Goal: Information Seeking & Learning: Learn about a topic

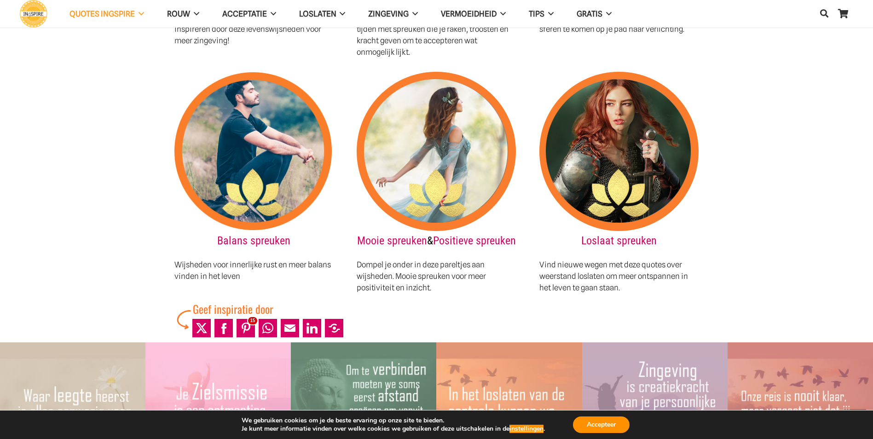
scroll to position [1242, 0]
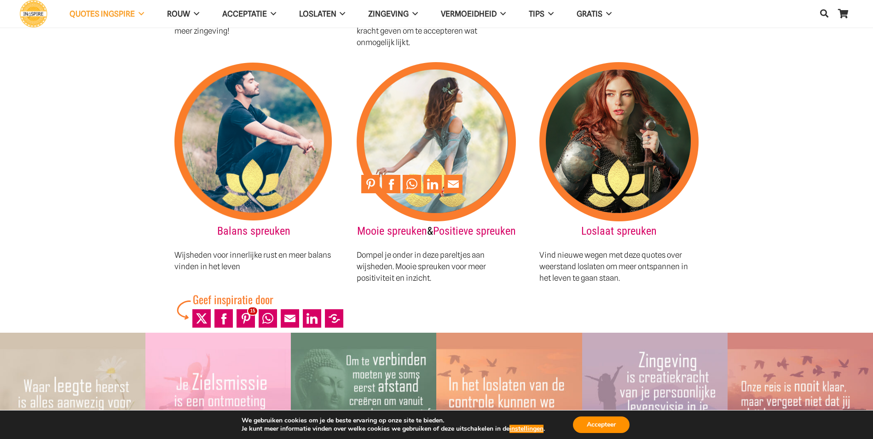
click at [401, 122] on img at bounding box center [436, 141] width 159 height 159
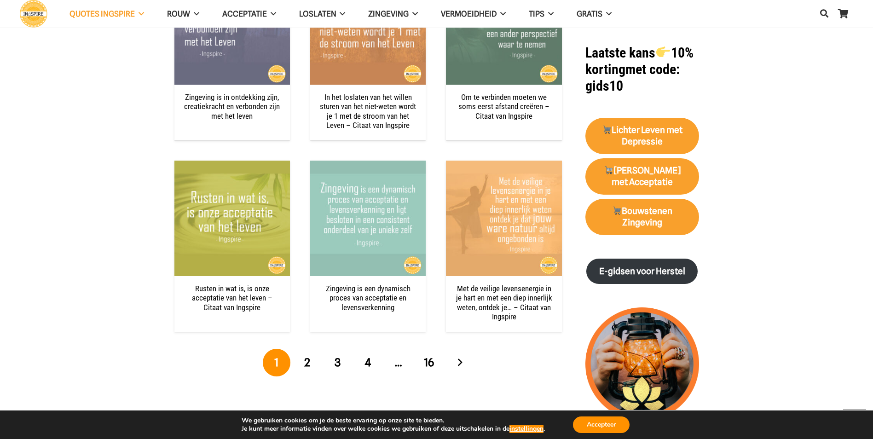
scroll to position [874, 0]
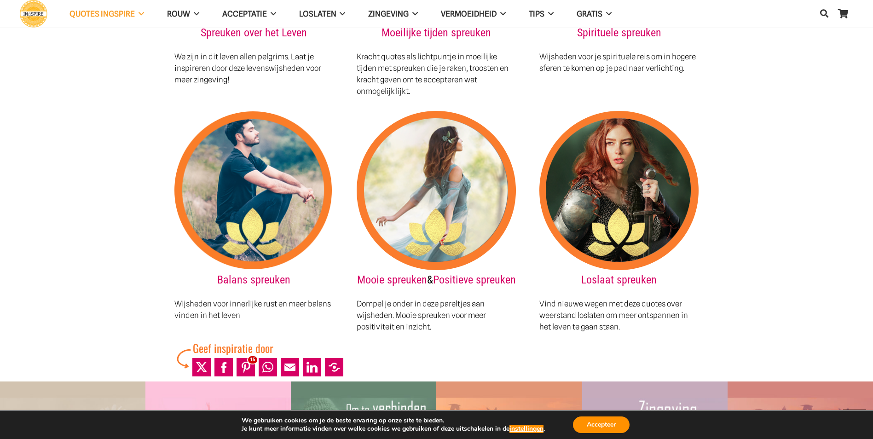
scroll to position [1196, 0]
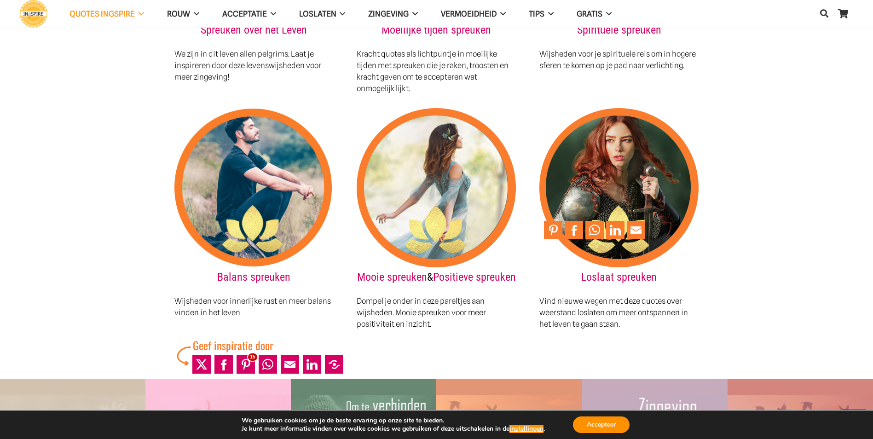
click at [596, 170] on img at bounding box center [618, 187] width 159 height 159
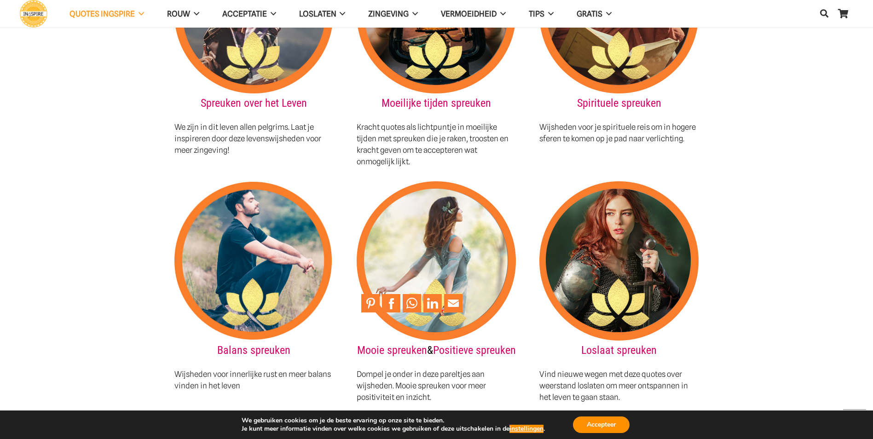
scroll to position [1104, 0]
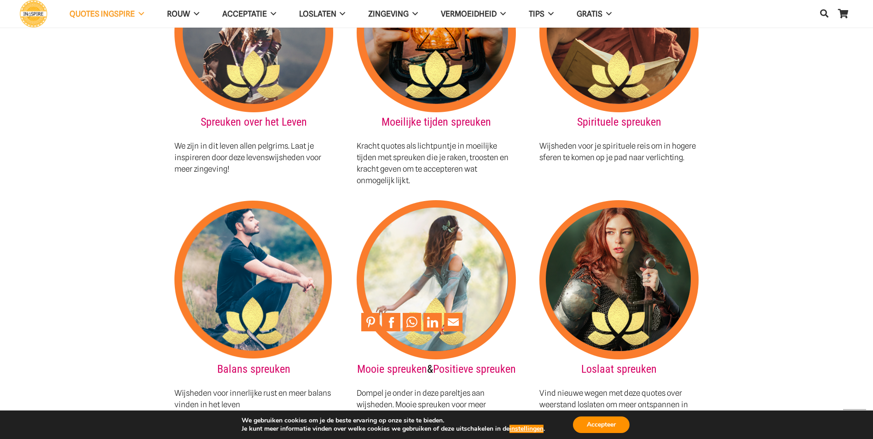
click at [409, 248] on img at bounding box center [436, 279] width 159 height 159
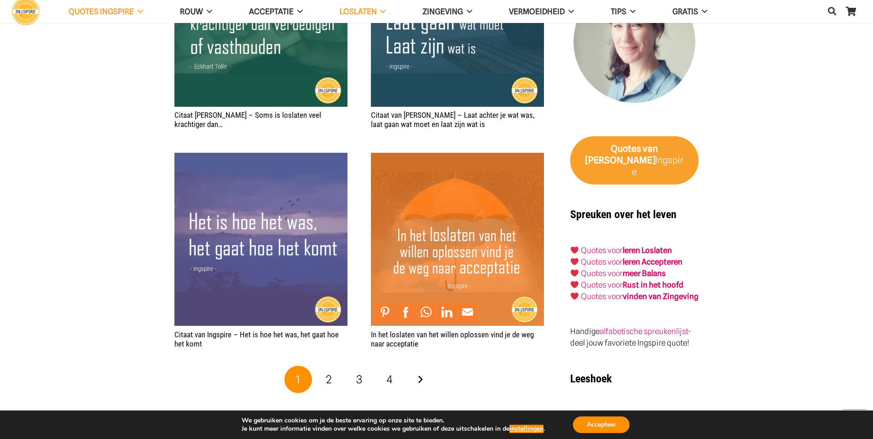
scroll to position [1610, 0]
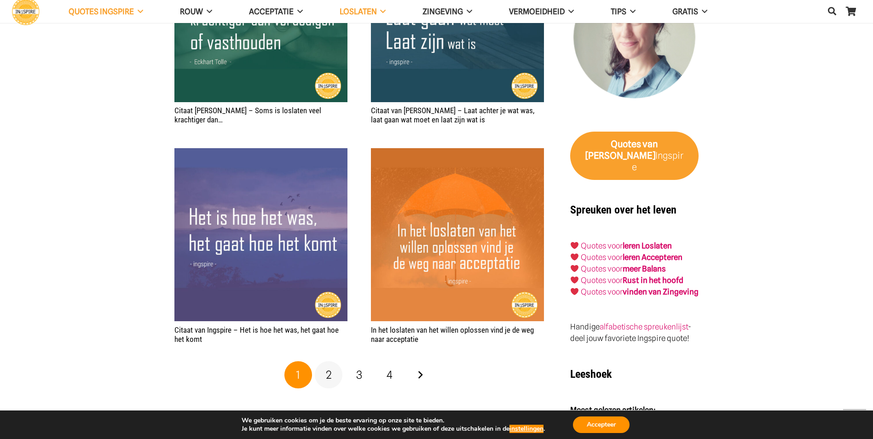
click at [332, 377] on link "2" at bounding box center [329, 375] width 28 height 28
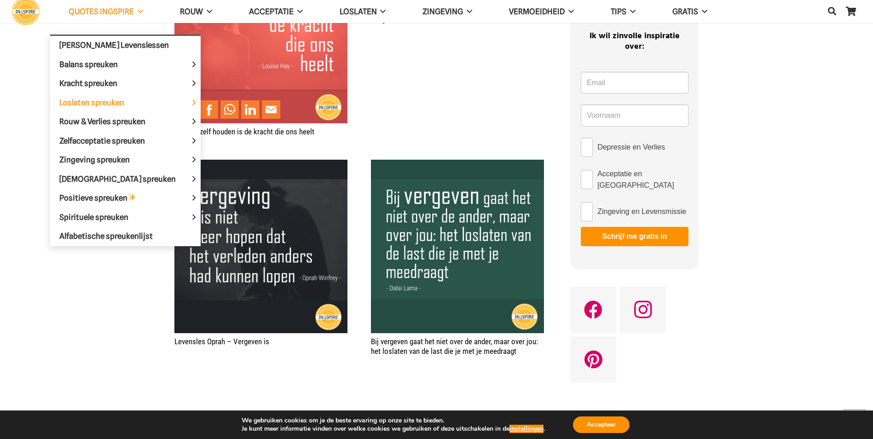
scroll to position [460, 0]
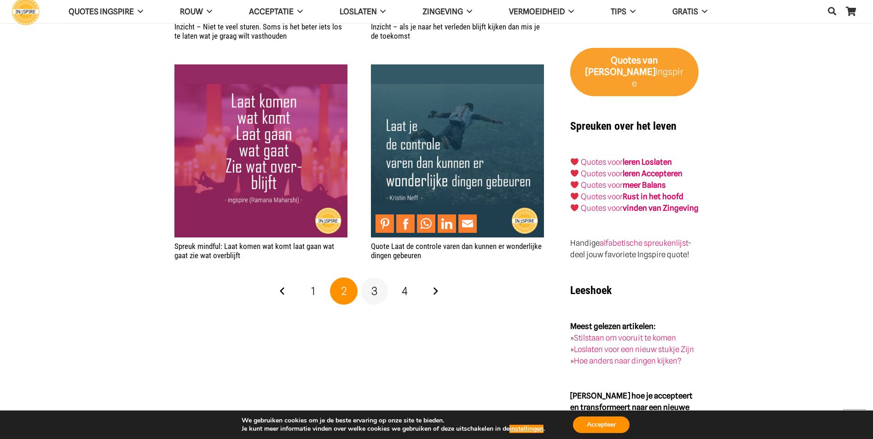
scroll to position [1748, 0]
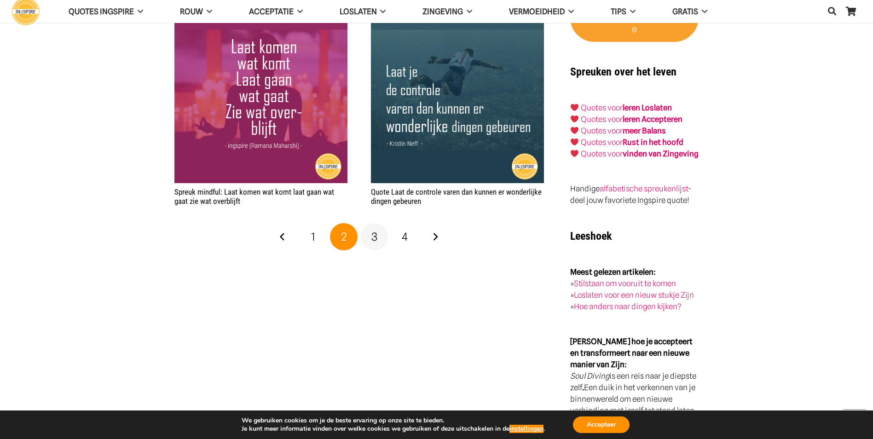
click at [374, 237] on span "3" at bounding box center [374, 236] width 6 height 13
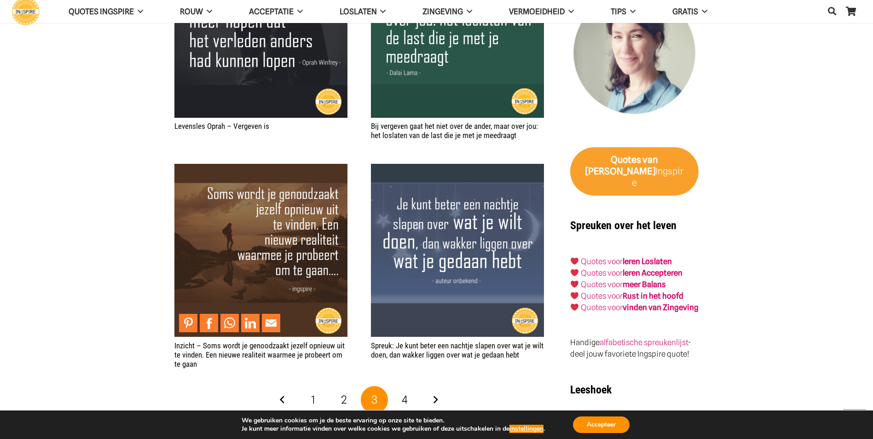
scroll to position [1656, 0]
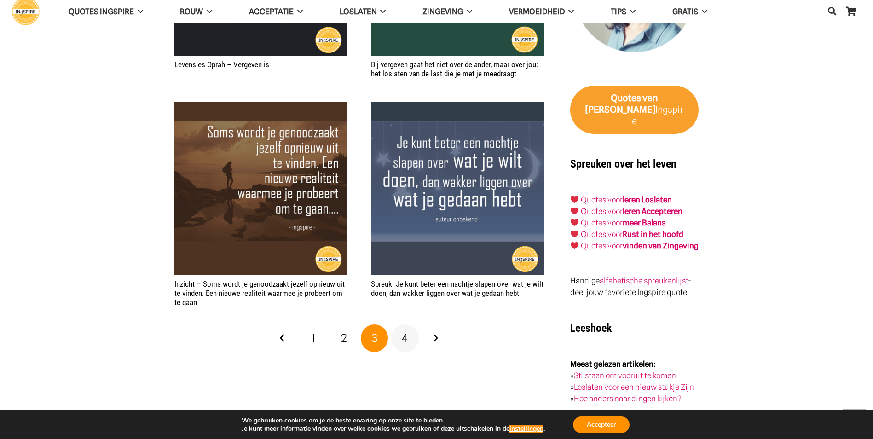
click at [404, 337] on span "4" at bounding box center [405, 337] width 6 height 13
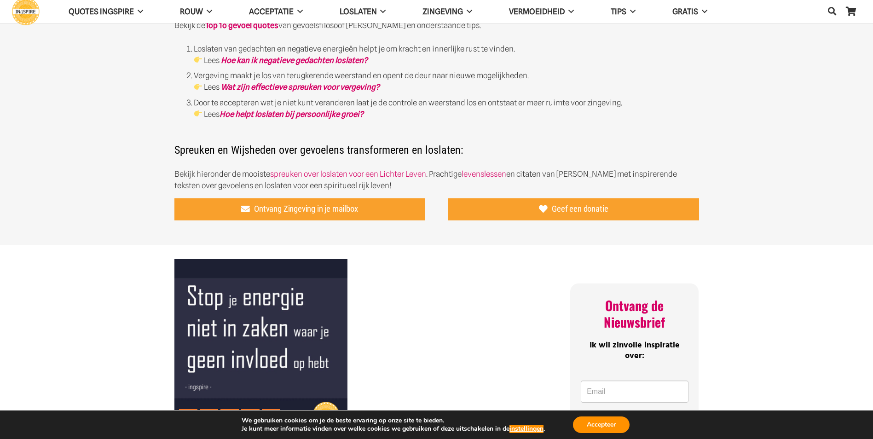
scroll to position [552, 0]
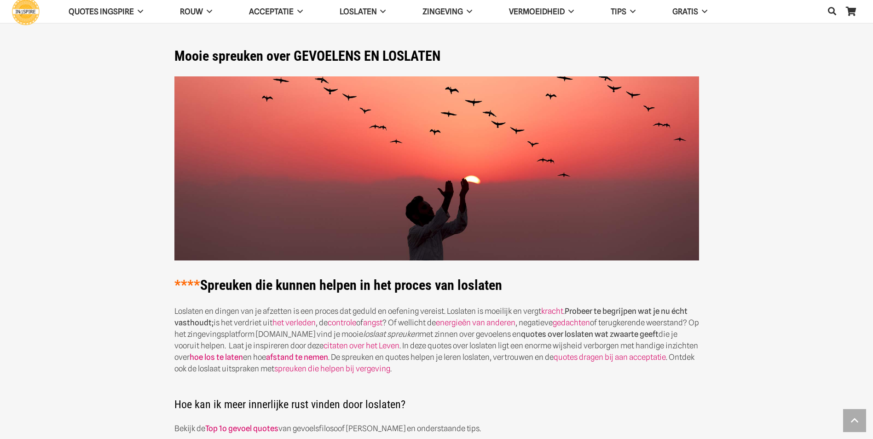
scroll to position [1656, 0]
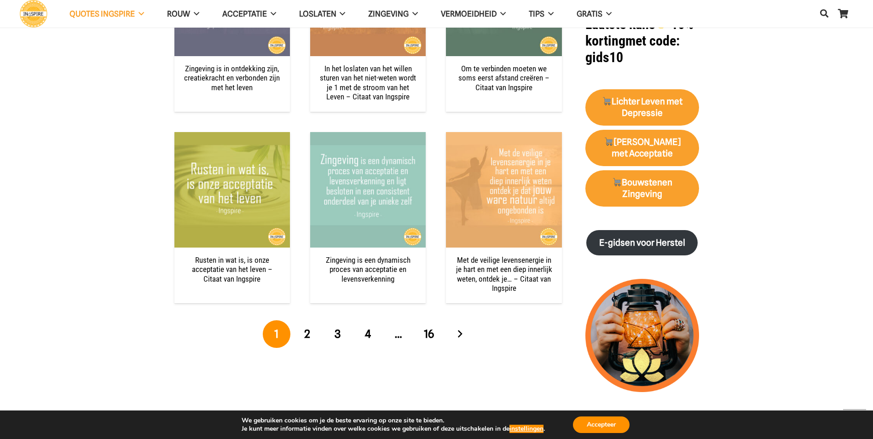
scroll to position [966, 0]
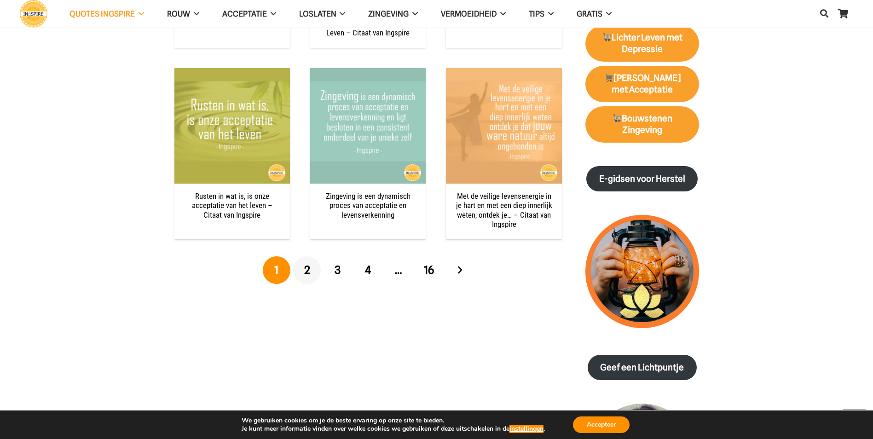
click at [308, 269] on span "2" at bounding box center [307, 269] width 6 height 13
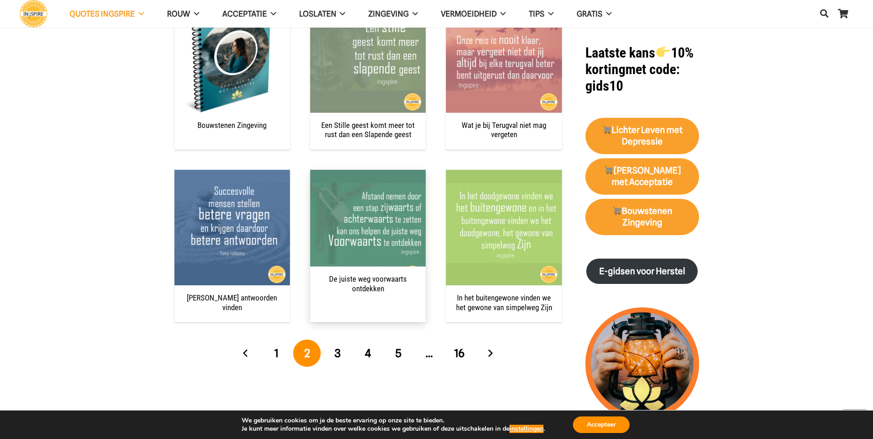
scroll to position [920, 0]
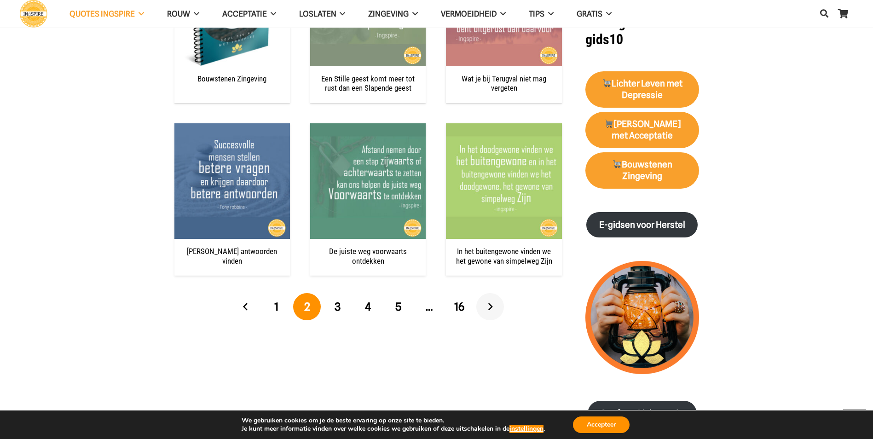
click at [490, 306] on link "Volgende" at bounding box center [490, 307] width 28 height 28
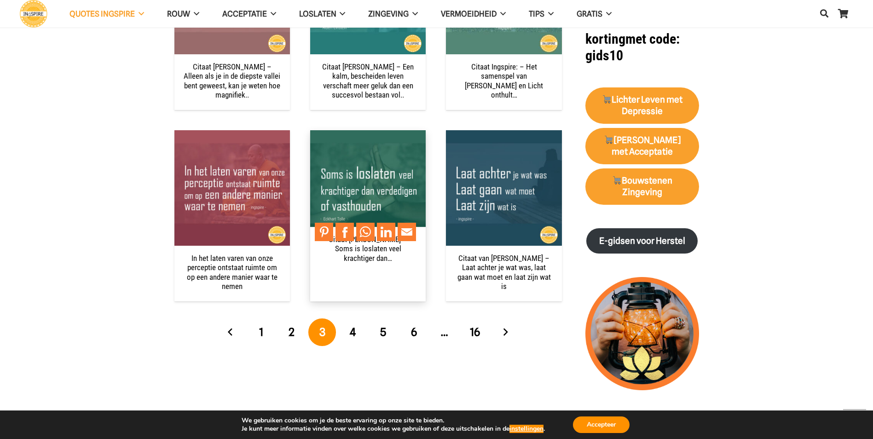
scroll to position [920, 0]
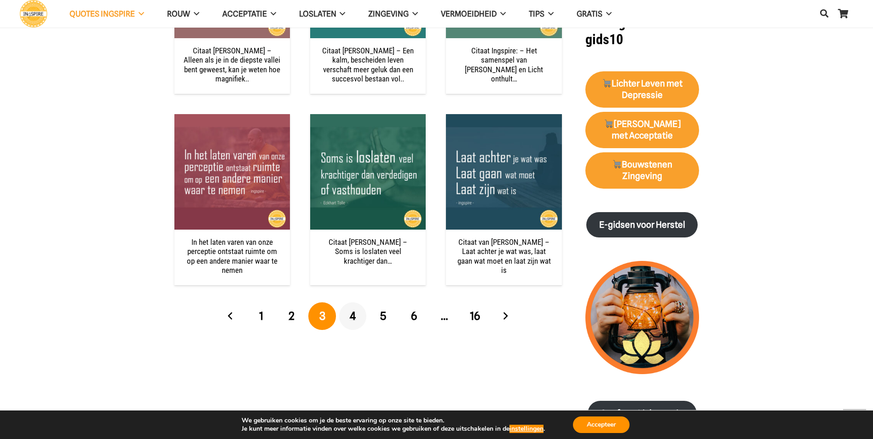
click at [352, 315] on span "4" at bounding box center [353, 315] width 6 height 13
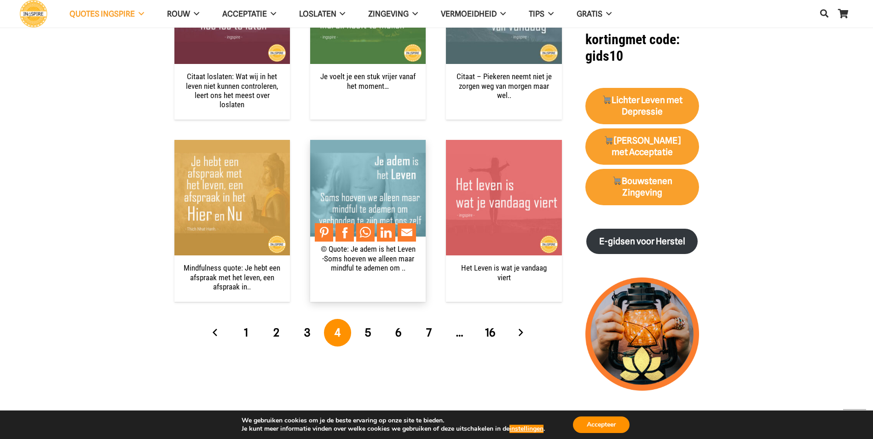
scroll to position [920, 0]
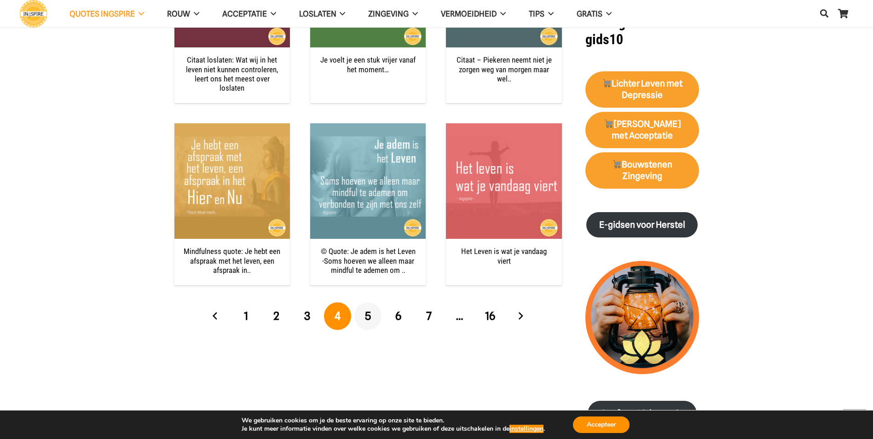
click at [367, 309] on span "5" at bounding box center [368, 315] width 6 height 13
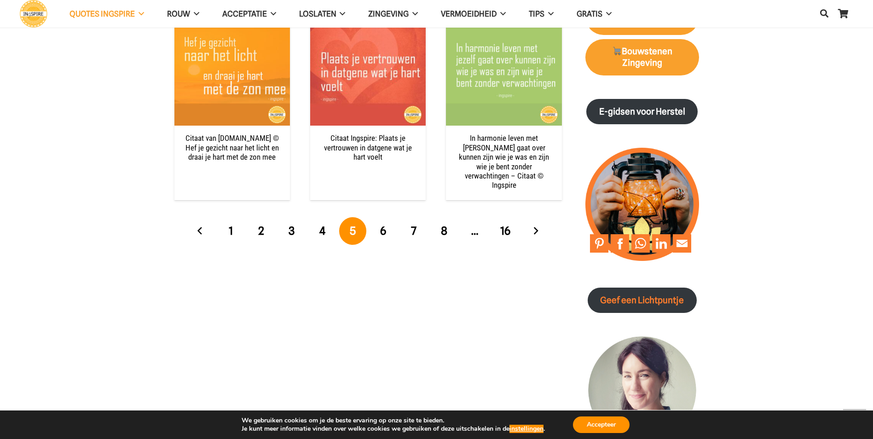
scroll to position [1058, 0]
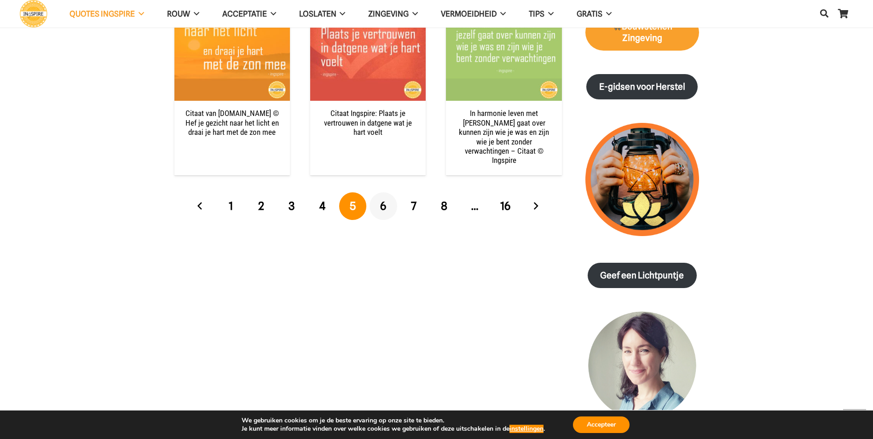
click at [386, 199] on span "6" at bounding box center [383, 205] width 6 height 13
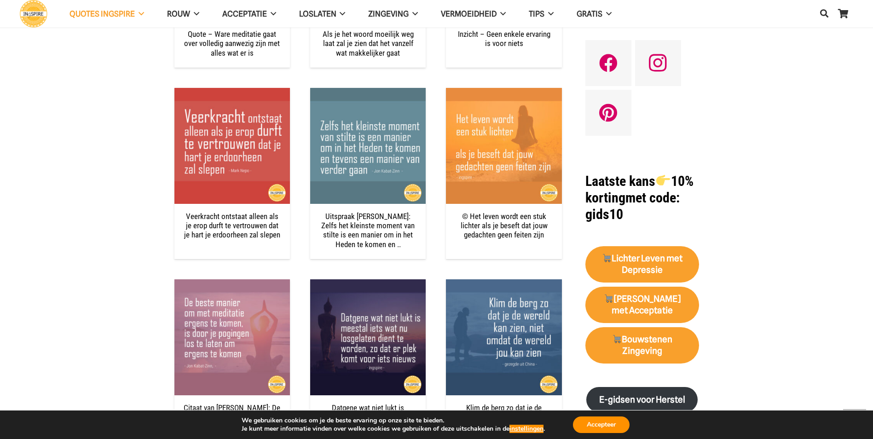
scroll to position [828, 0]
